Goal: Task Accomplishment & Management: Use online tool/utility

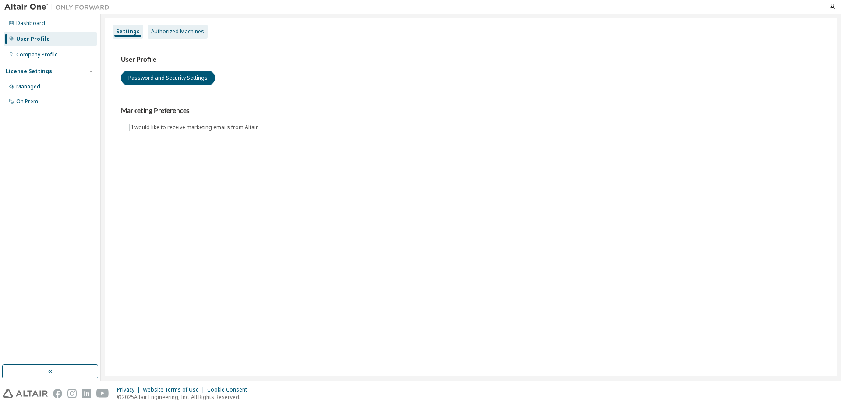
click at [180, 34] on div "Authorized Machines" at bounding box center [177, 31] width 53 height 7
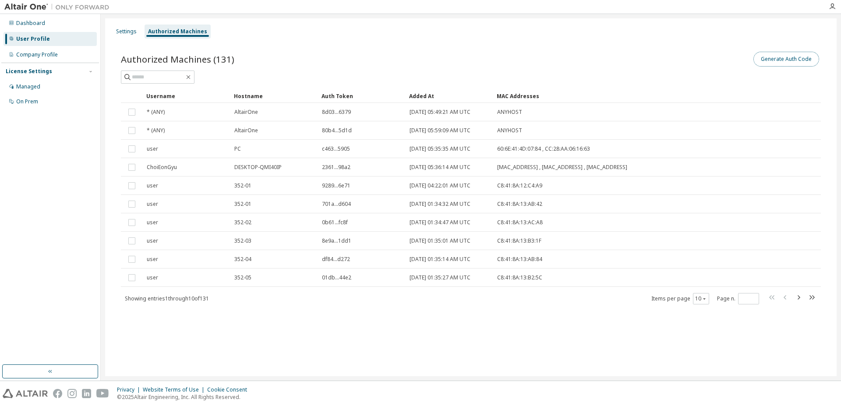
click at [772, 63] on button "Generate Auth Code" at bounding box center [787, 59] width 66 height 15
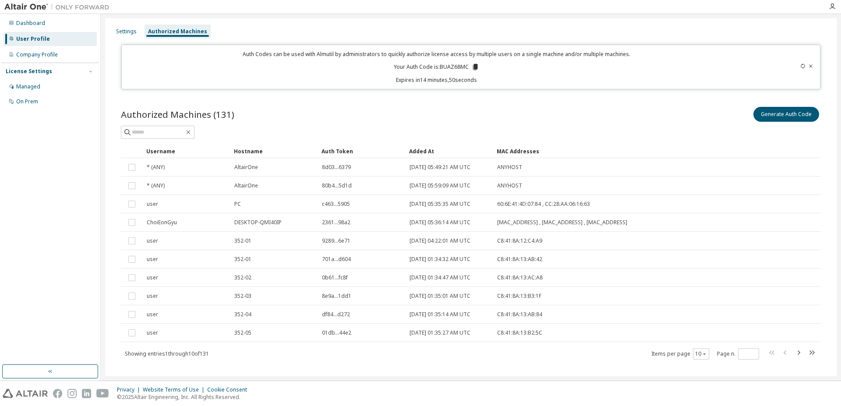
click at [473, 66] on icon at bounding box center [475, 67] width 5 height 6
click at [485, 115] on div "Generate Auth Code" at bounding box center [646, 114] width 350 height 18
